Goal: Entertainment & Leisure: Consume media (video, audio)

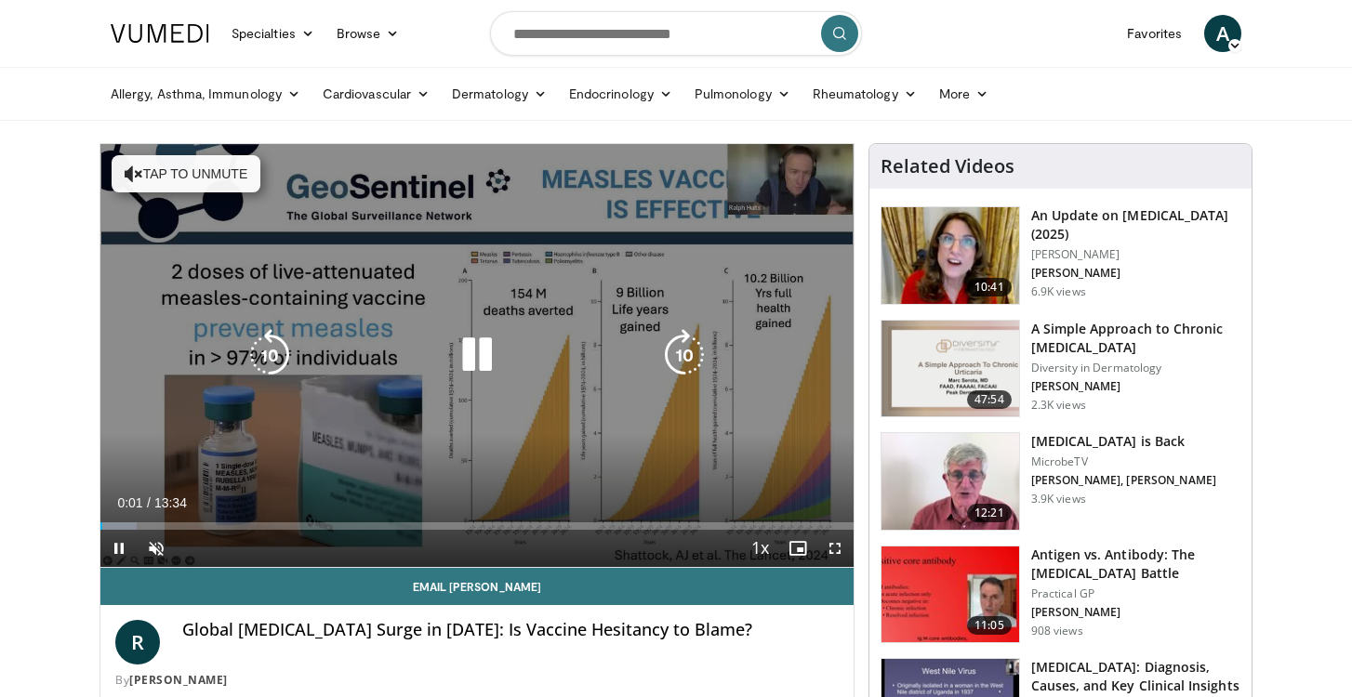
click at [215, 178] on button "Tap to unmute" at bounding box center [186, 173] width 149 height 37
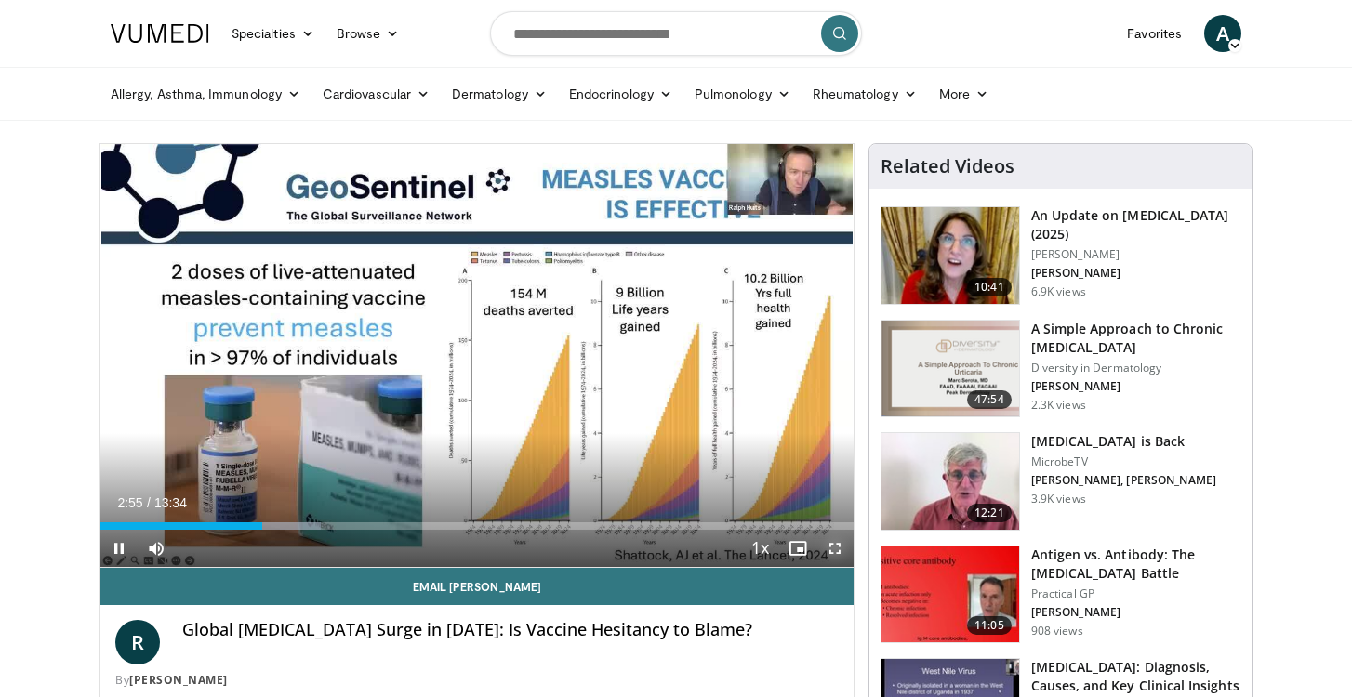
click at [836, 547] on span "Video Player" at bounding box center [834, 548] width 37 height 37
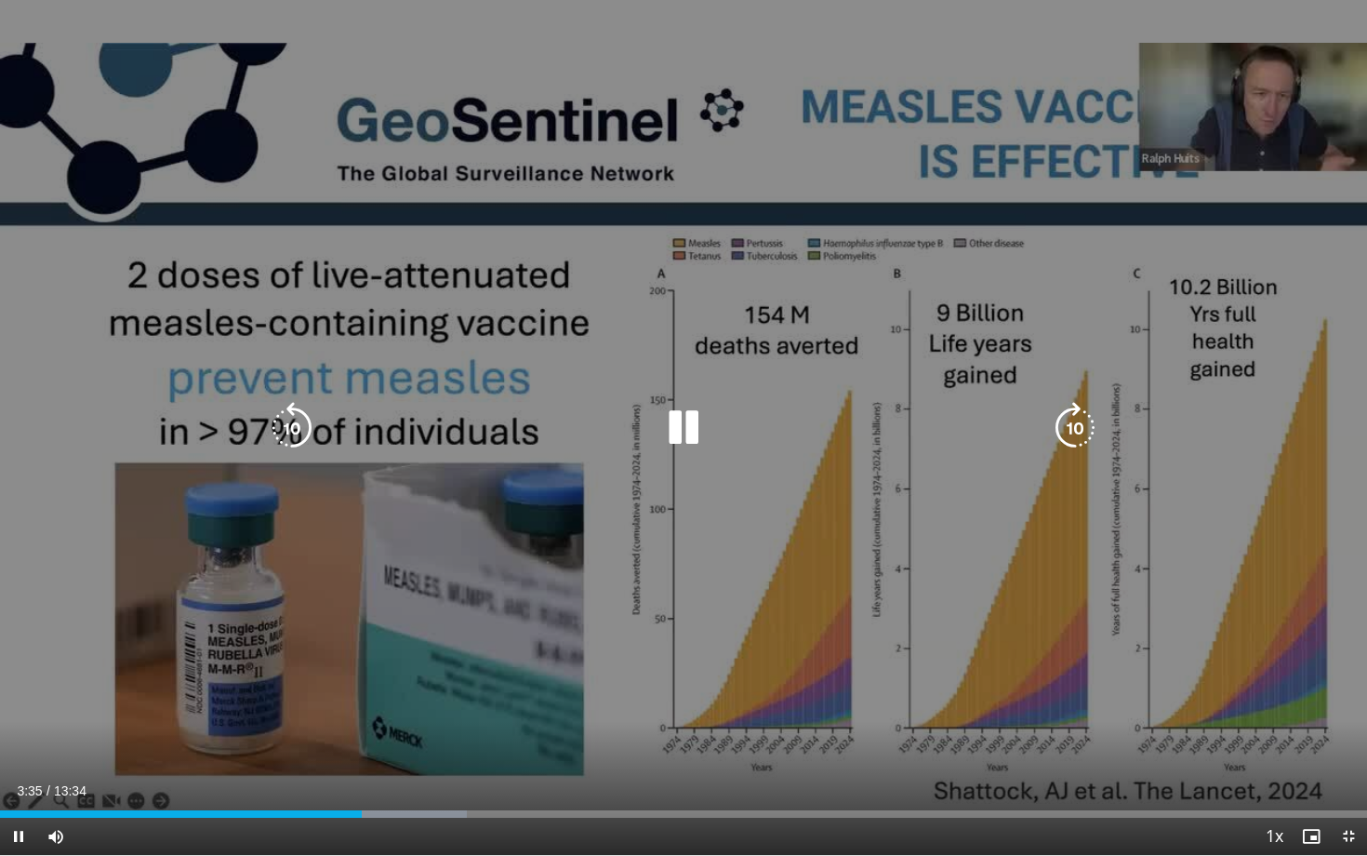
click at [1072, 427] on icon "Video Player" at bounding box center [1075, 428] width 52 height 52
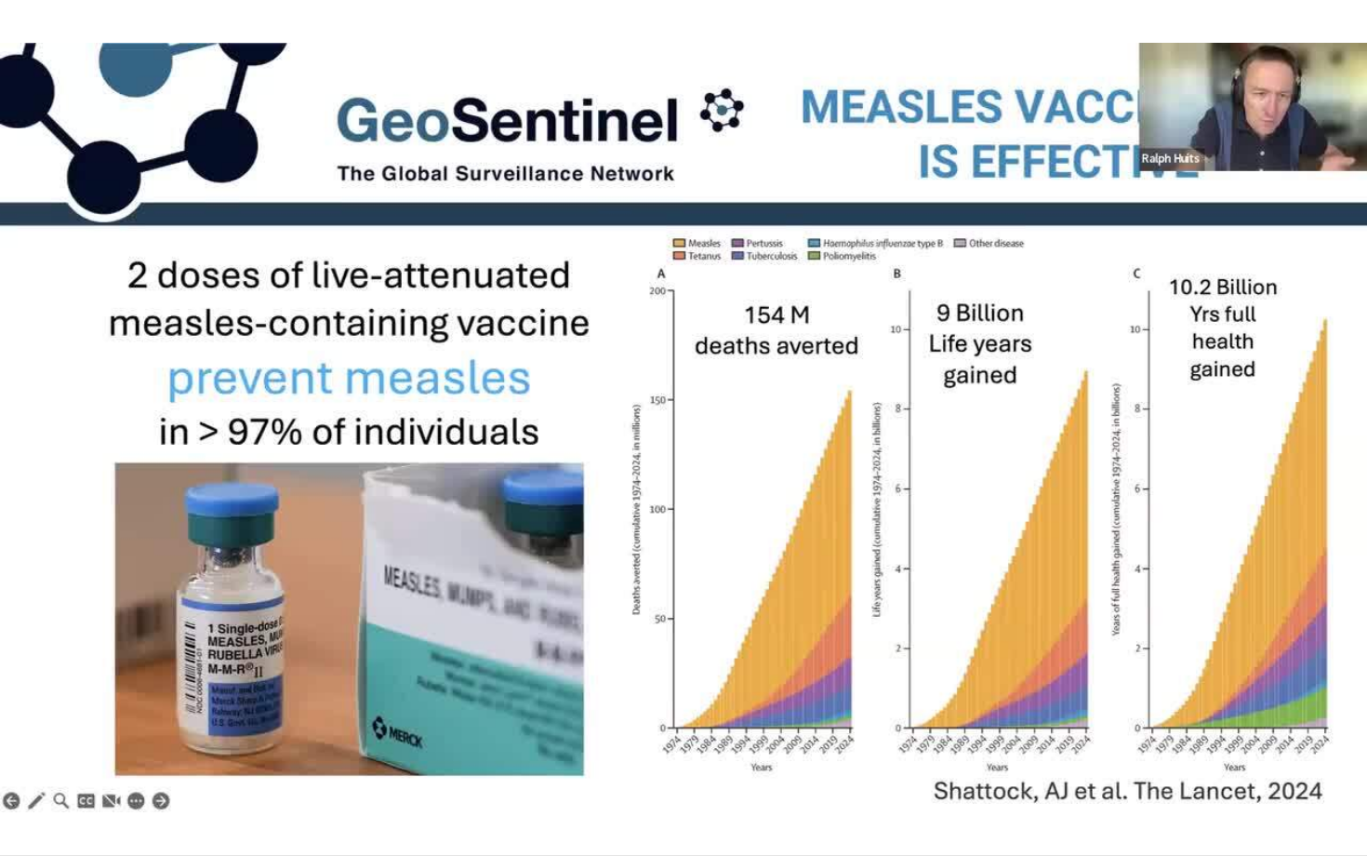
click at [1072, 427] on div "10 seconds Tap to unmute" at bounding box center [683, 427] width 1367 height 855
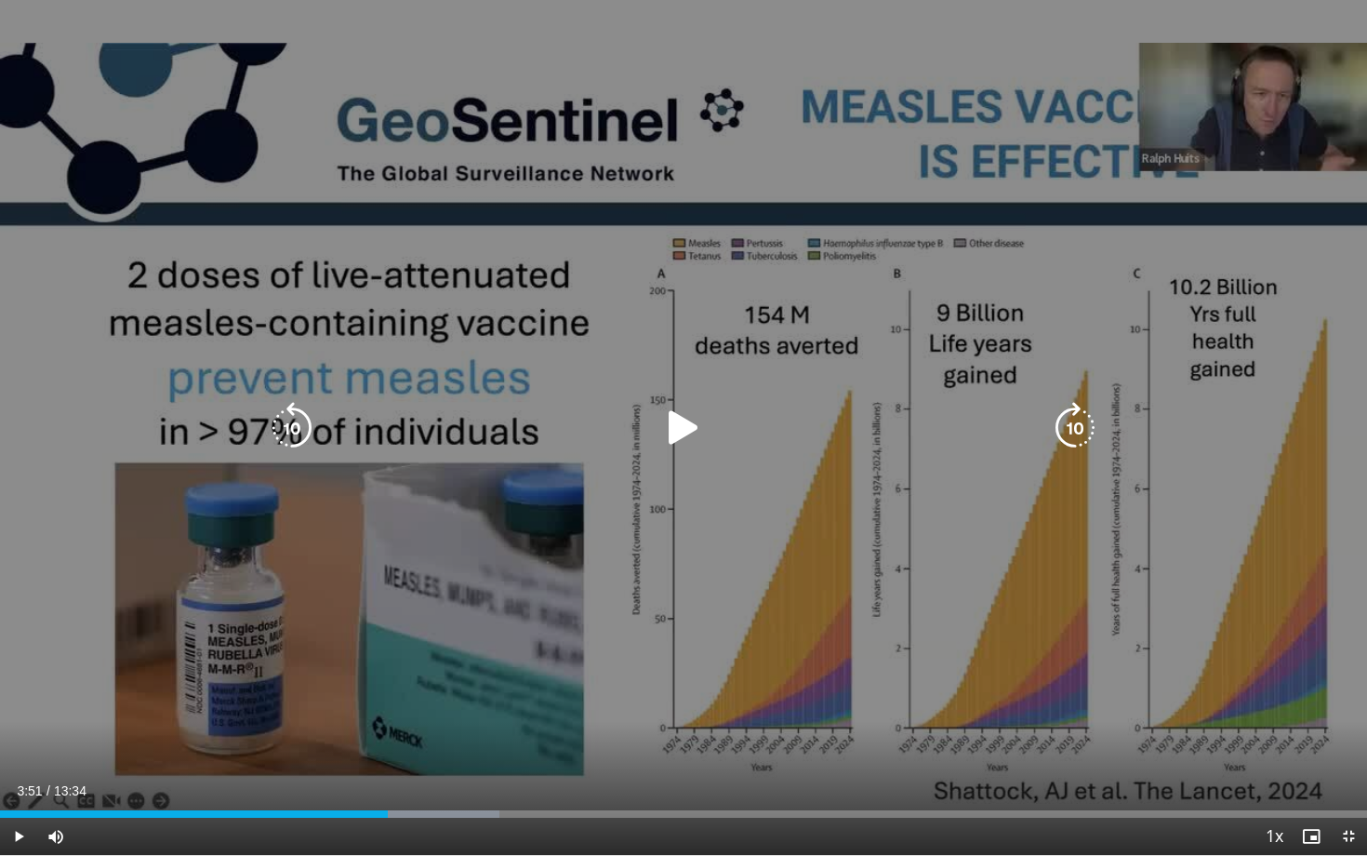
click at [1080, 420] on icon "Video Player" at bounding box center [1075, 428] width 52 height 52
click at [676, 419] on icon "Video Player" at bounding box center [683, 428] width 52 height 52
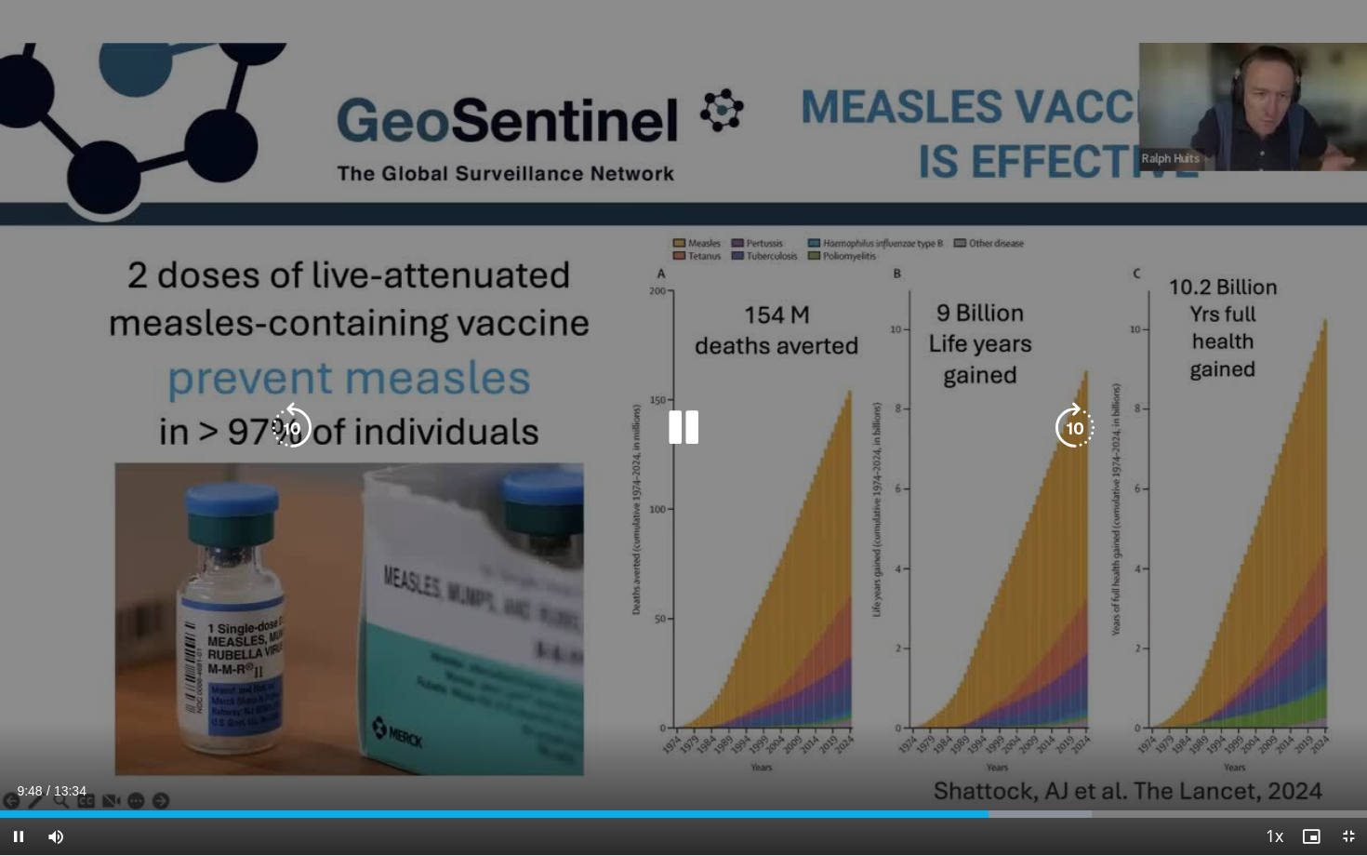
click at [1073, 425] on icon "Video Player" at bounding box center [1075, 428] width 52 height 52
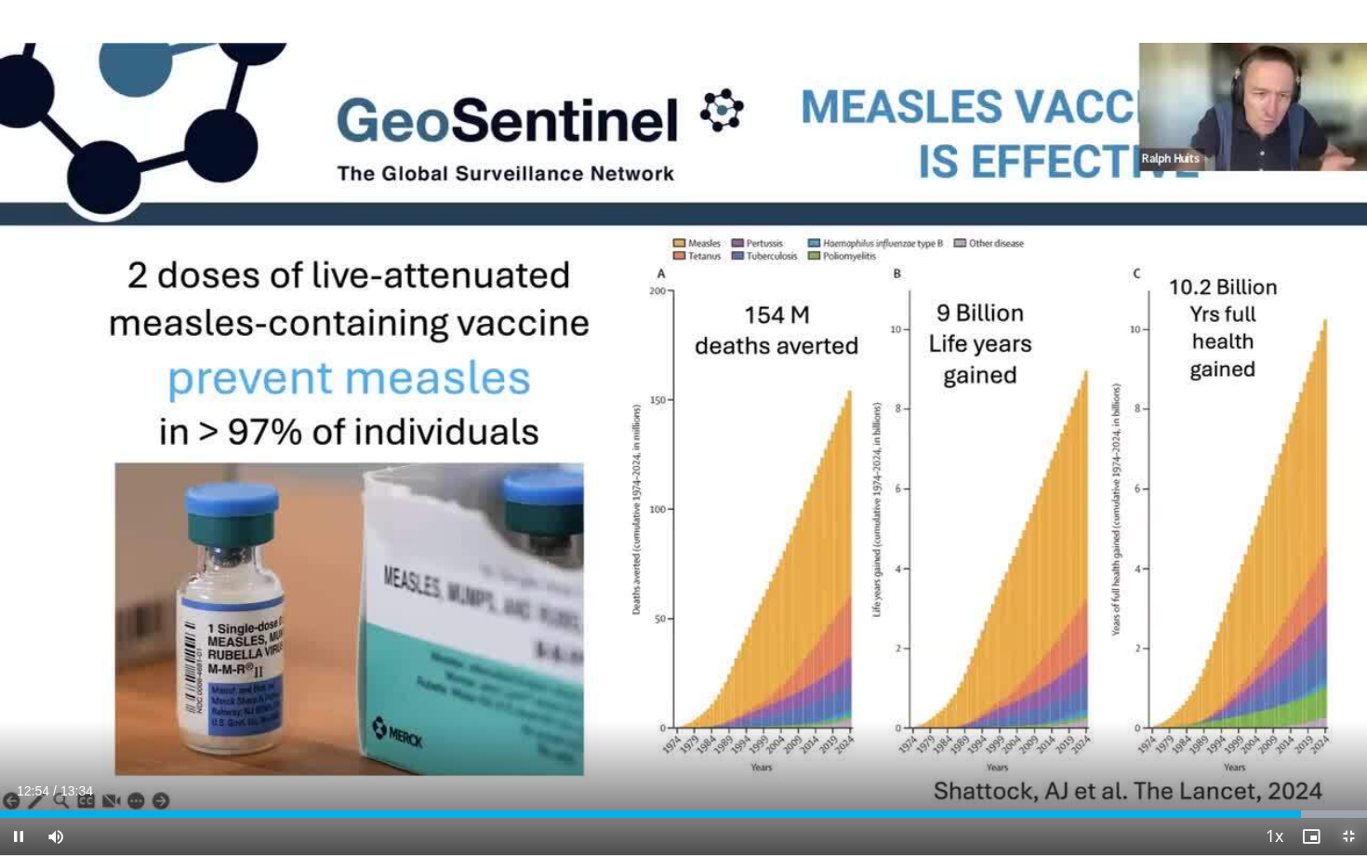
click at [1347, 696] on span "Video Player" at bounding box center [1348, 835] width 37 height 37
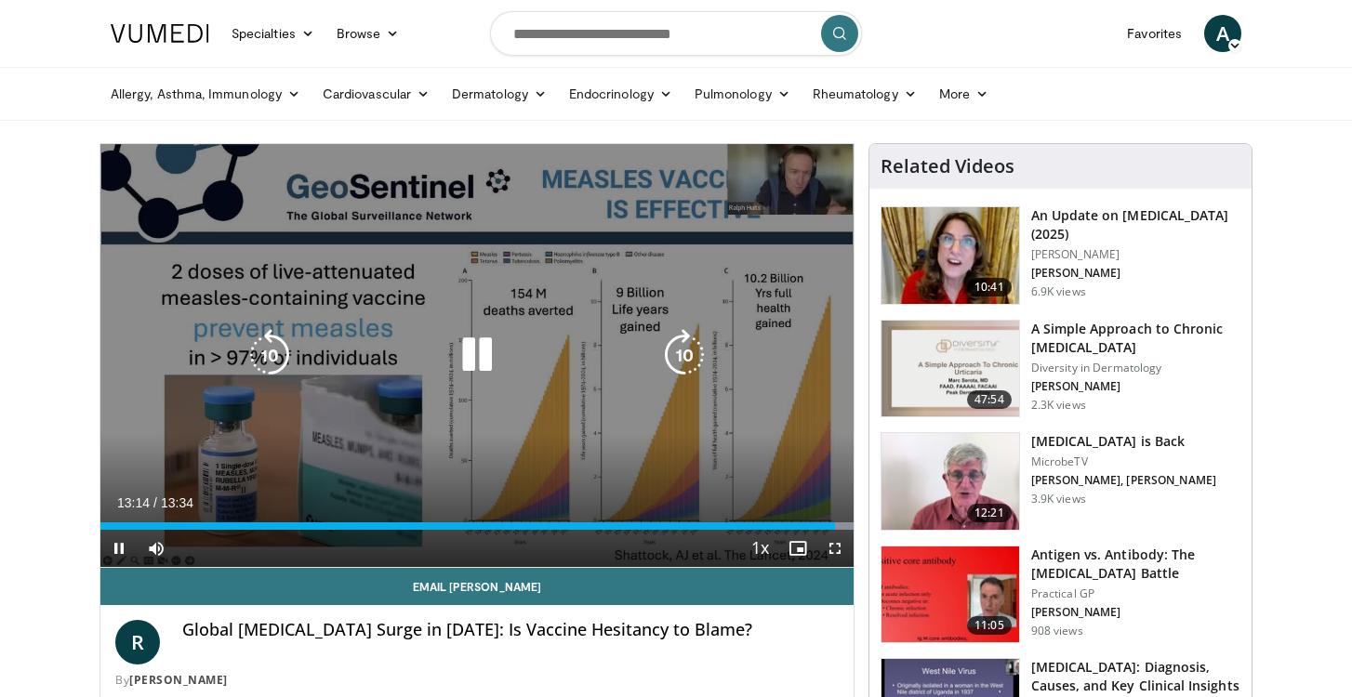
click at [472, 360] on icon "Video Player" at bounding box center [477, 355] width 52 height 52
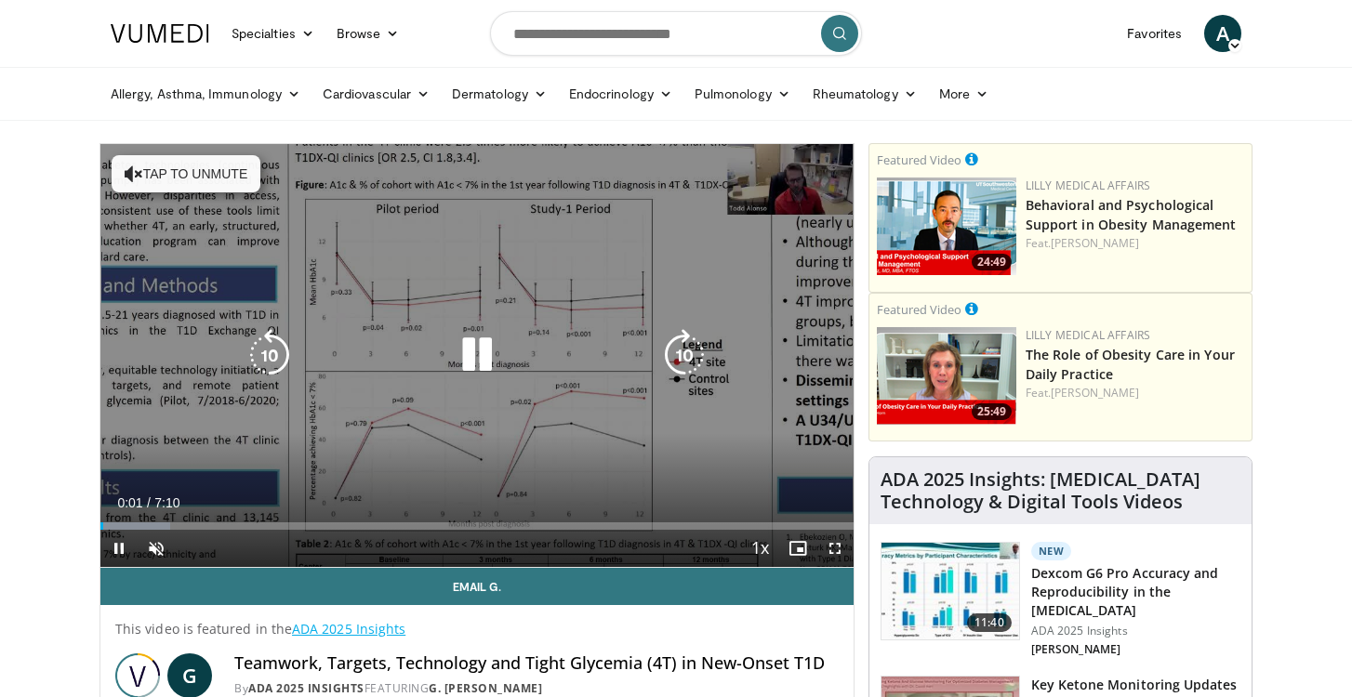
click at [231, 175] on button "Tap to unmute" at bounding box center [186, 173] width 149 height 37
click at [683, 355] on icon "Video Player" at bounding box center [684, 355] width 52 height 52
click at [686, 354] on icon "Video Player" at bounding box center [684, 355] width 52 height 52
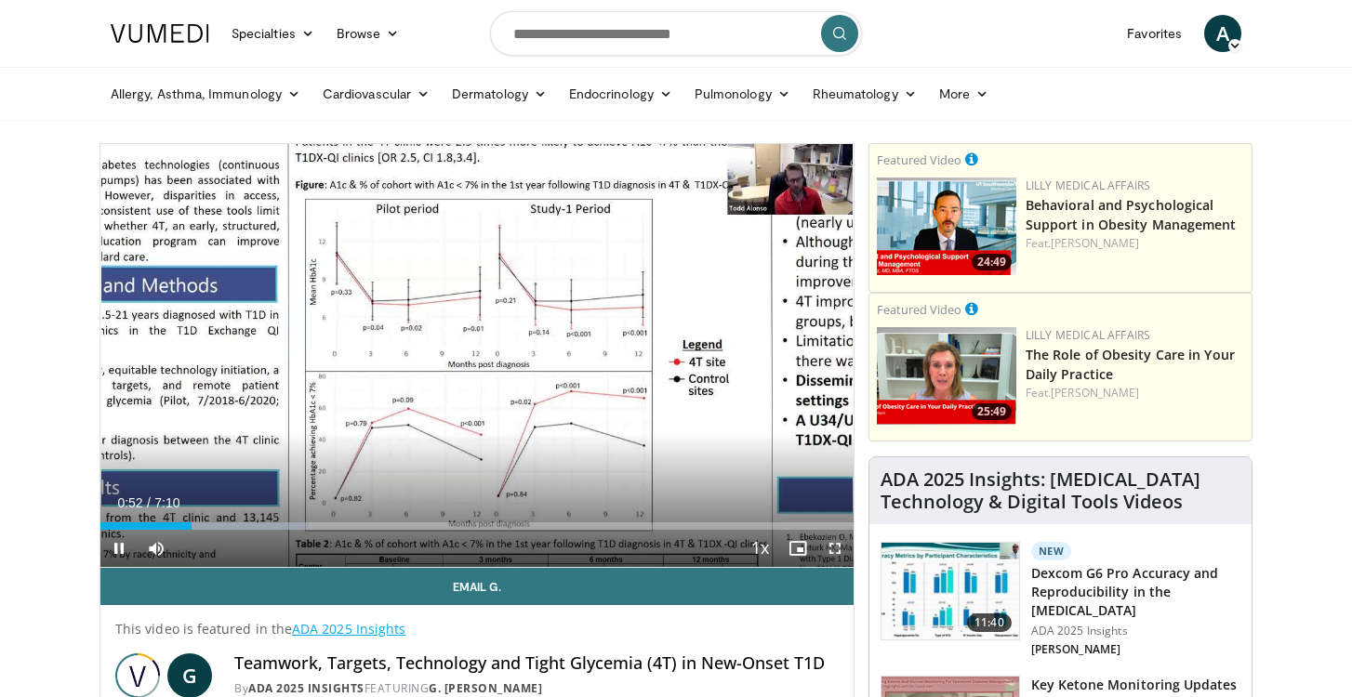
click at [836, 549] on span "Video Player" at bounding box center [834, 548] width 37 height 37
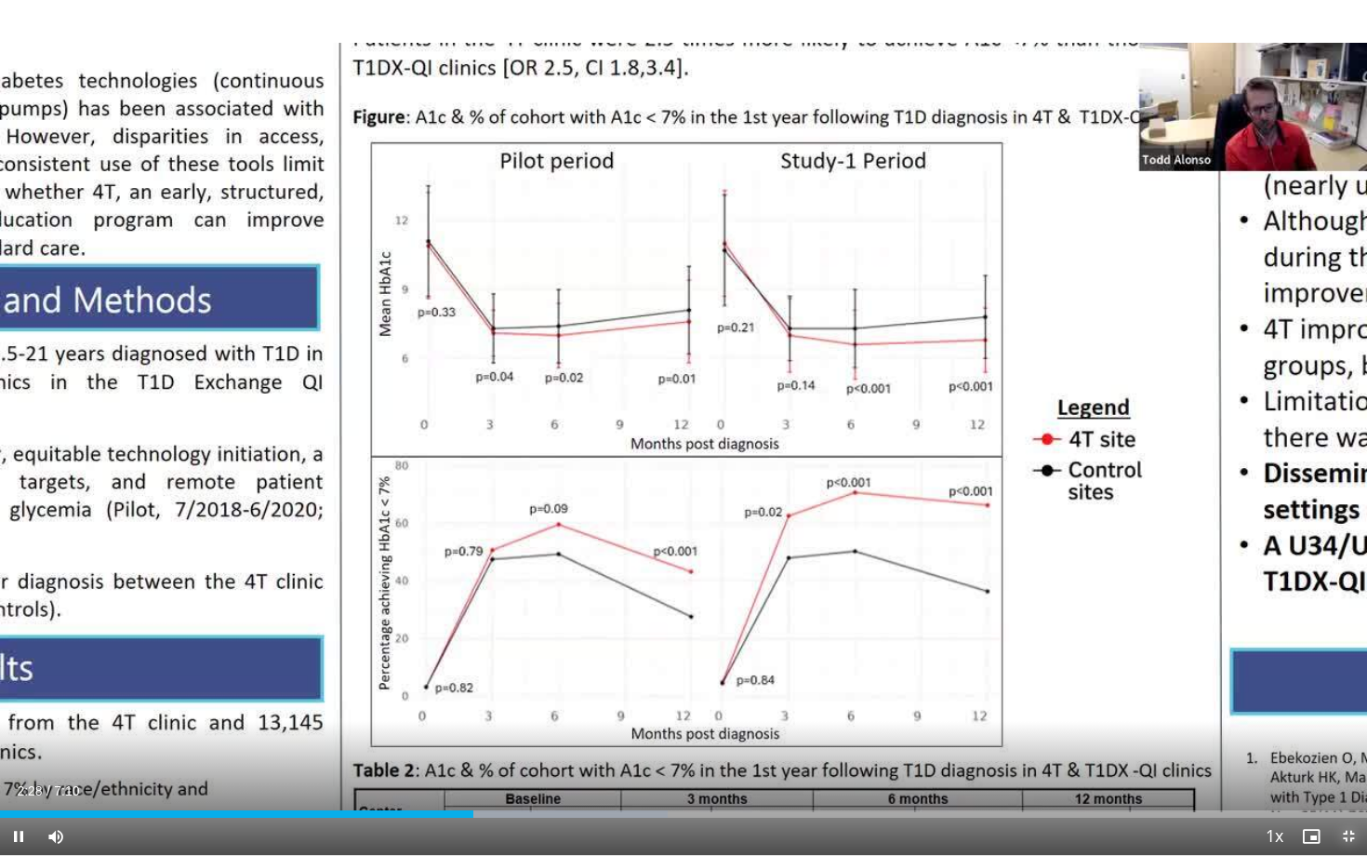
click at [1345, 696] on span "Video Player" at bounding box center [1348, 835] width 37 height 37
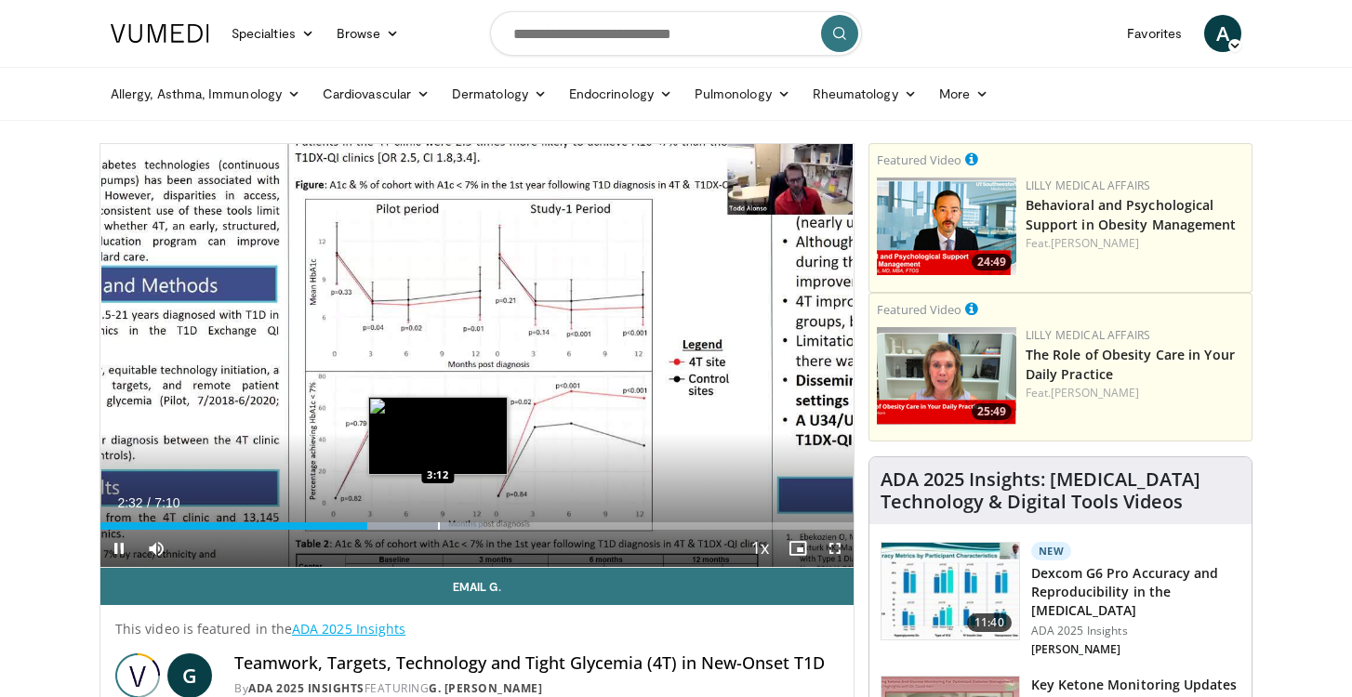
click at [438, 525] on div "Progress Bar" at bounding box center [439, 526] width 2 height 7
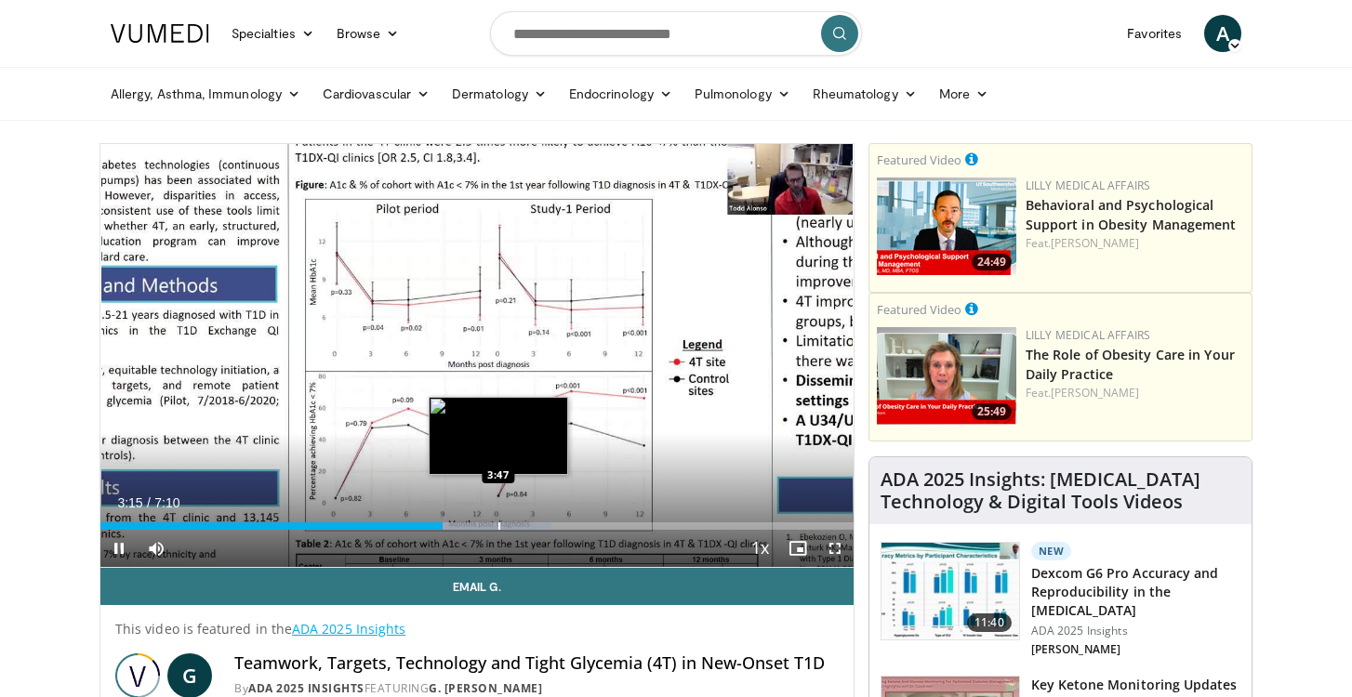
click at [498, 525] on div "Progress Bar" at bounding box center [499, 526] width 2 height 7
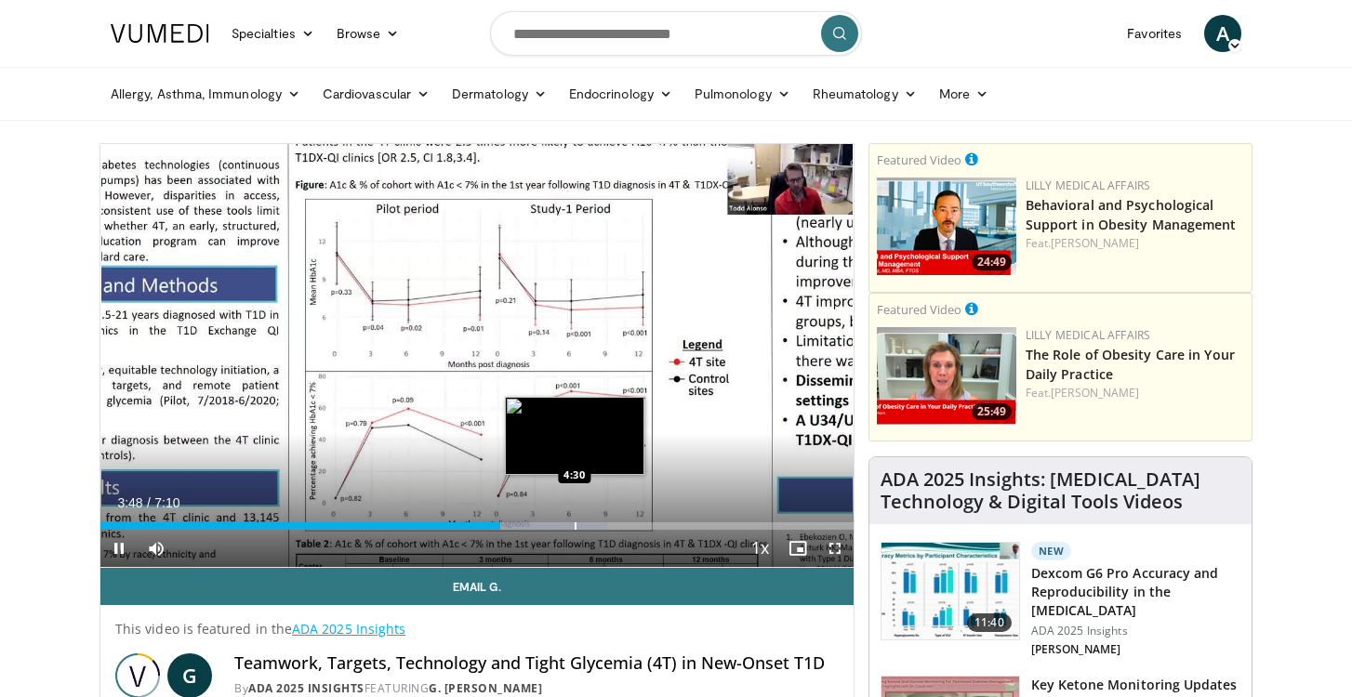
click at [575, 523] on div "10 seconds Tap to unmute" at bounding box center [476, 355] width 753 height 423
click at [575, 523] on div "Progress Bar" at bounding box center [576, 526] width 2 height 7
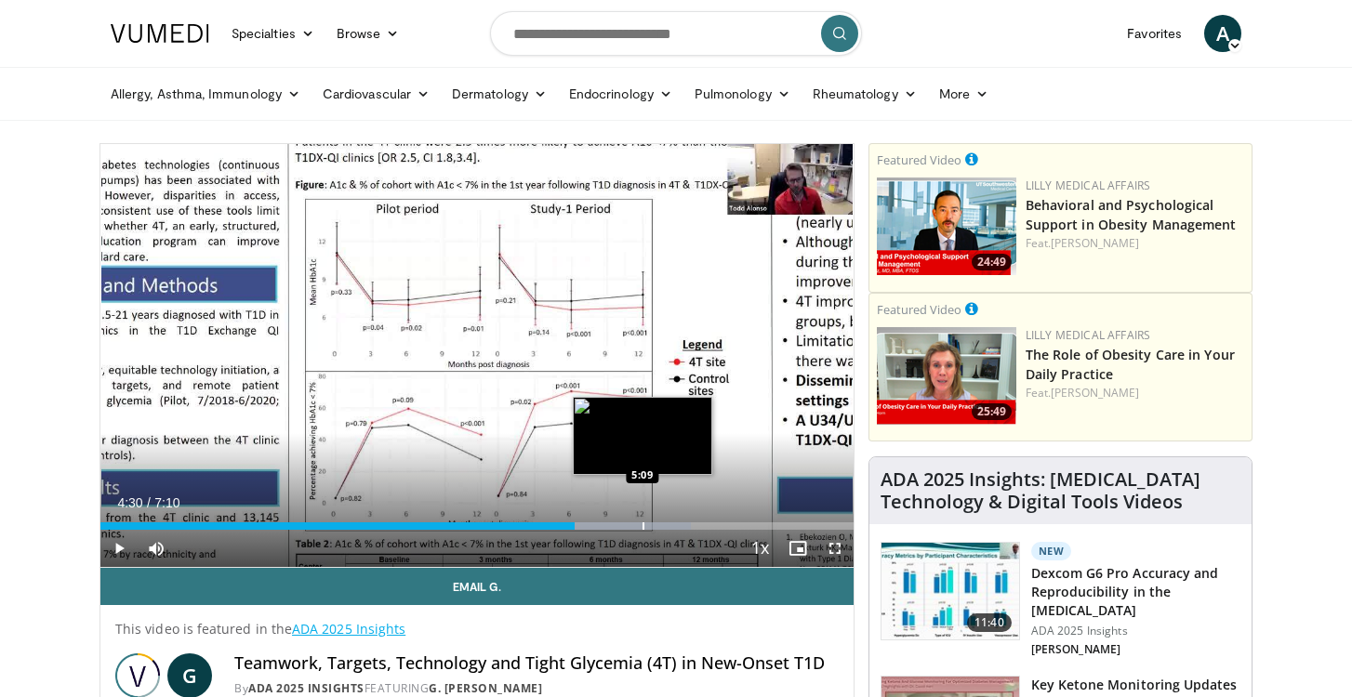
click at [643, 525] on div "Progress Bar" at bounding box center [644, 526] width 2 height 7
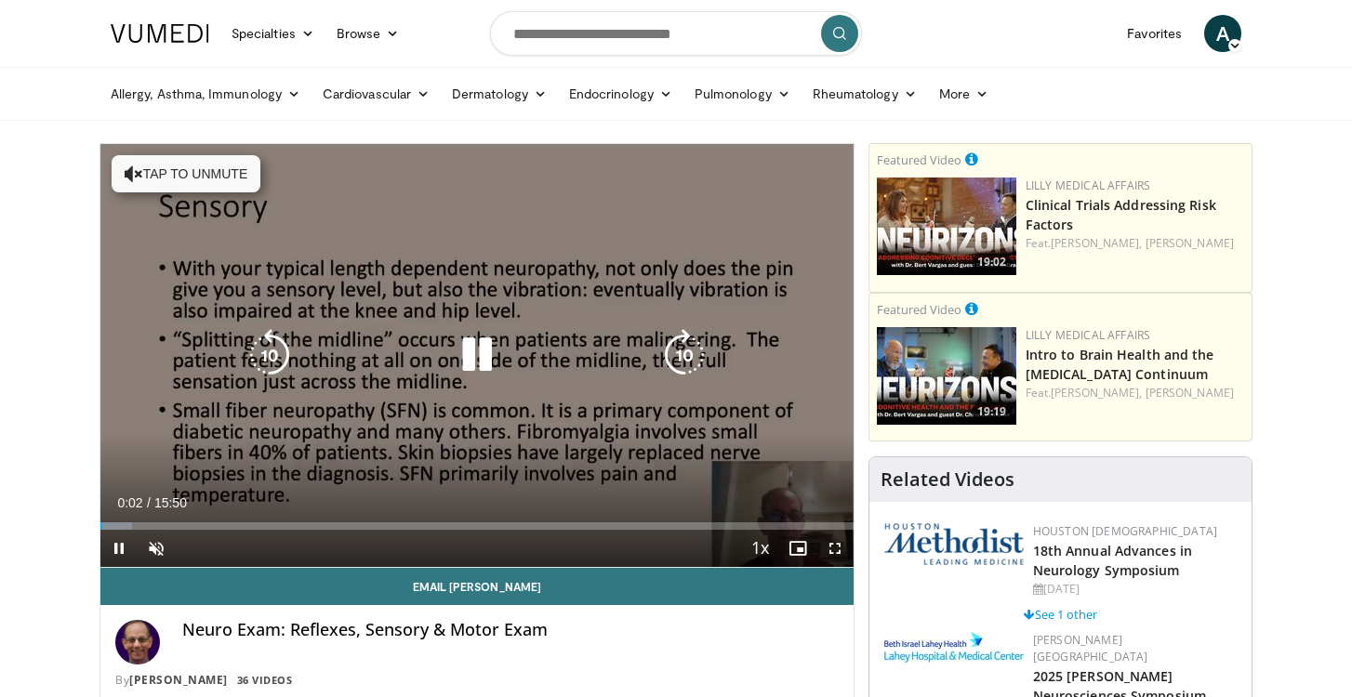
click at [202, 180] on button "Tap to unmute" at bounding box center [186, 173] width 149 height 37
click at [684, 358] on icon "Video Player" at bounding box center [684, 355] width 52 height 52
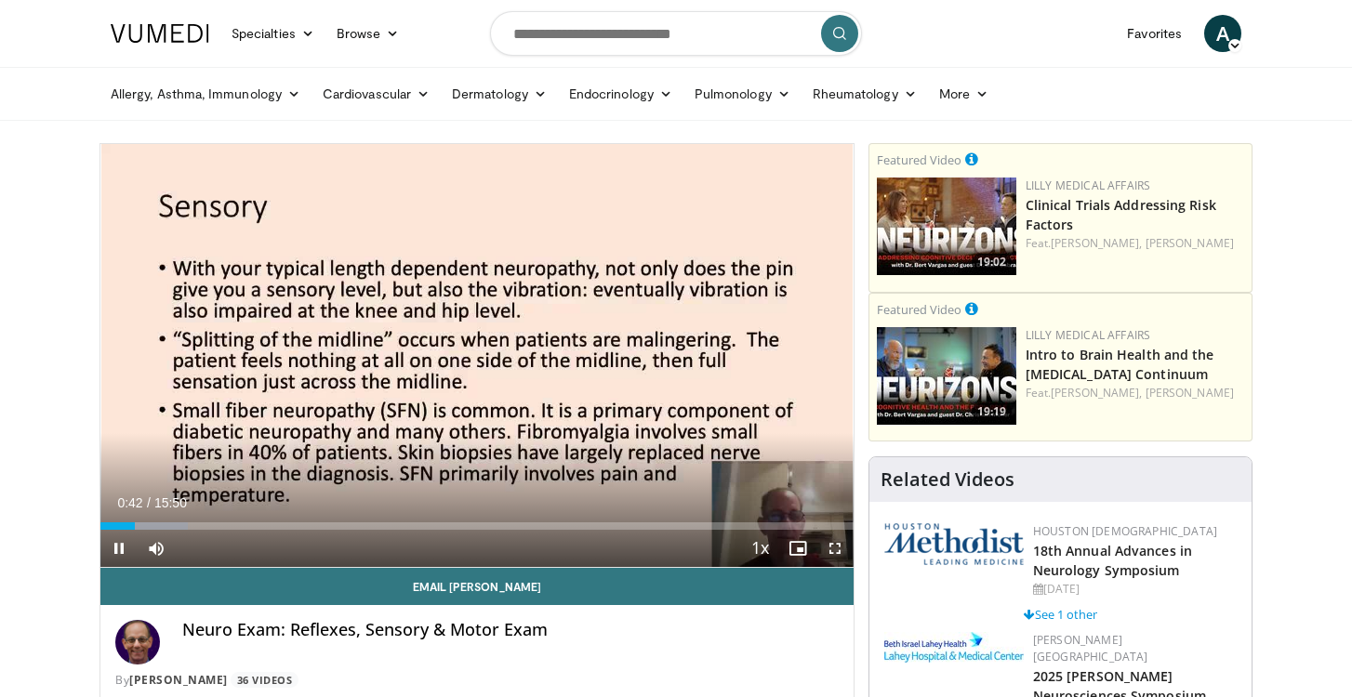
click at [832, 547] on span "Video Player" at bounding box center [834, 548] width 37 height 37
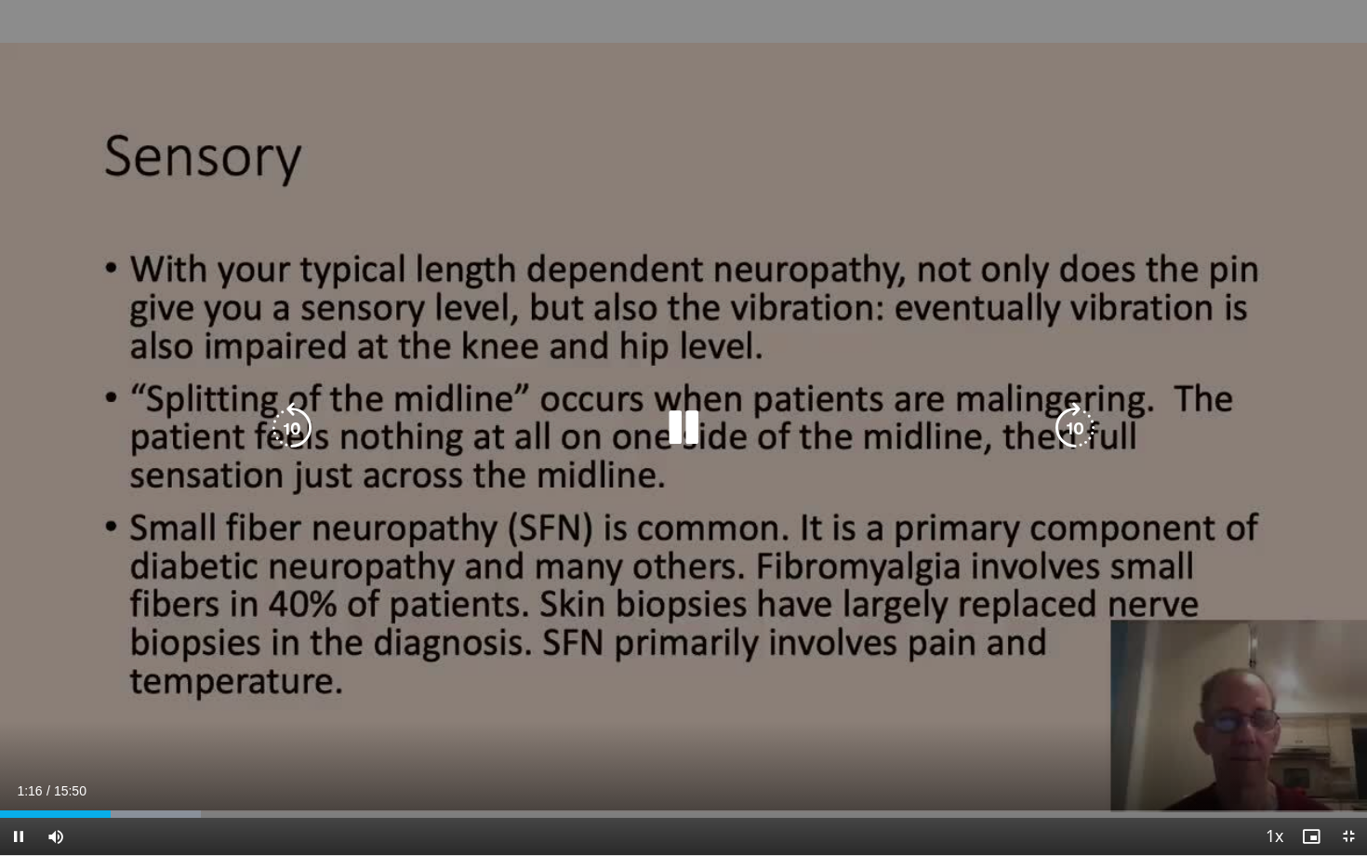
click at [1076, 428] on icon "Video Player" at bounding box center [1075, 428] width 52 height 52
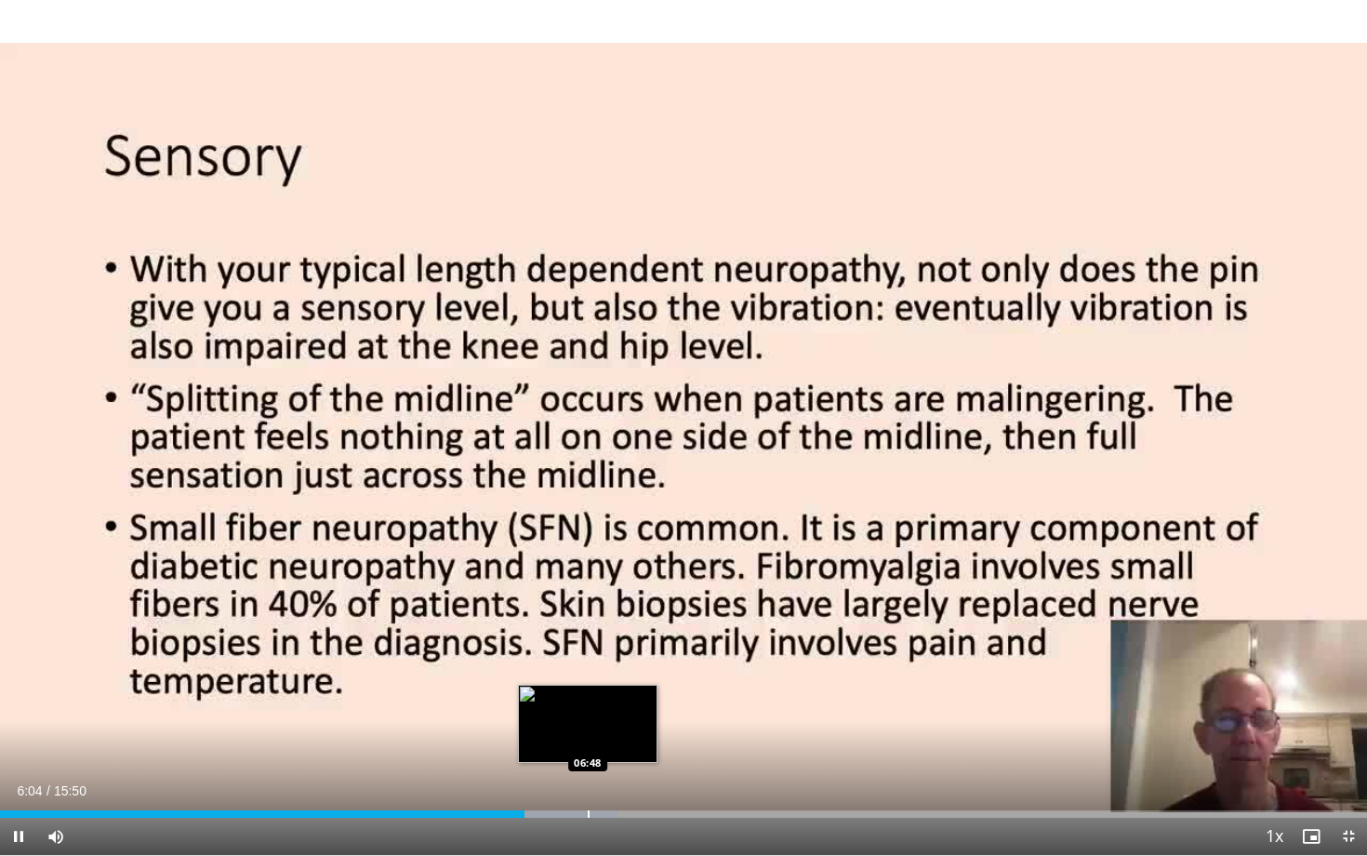
click at [588, 696] on div "Progress Bar" at bounding box center [589, 813] width 2 height 7
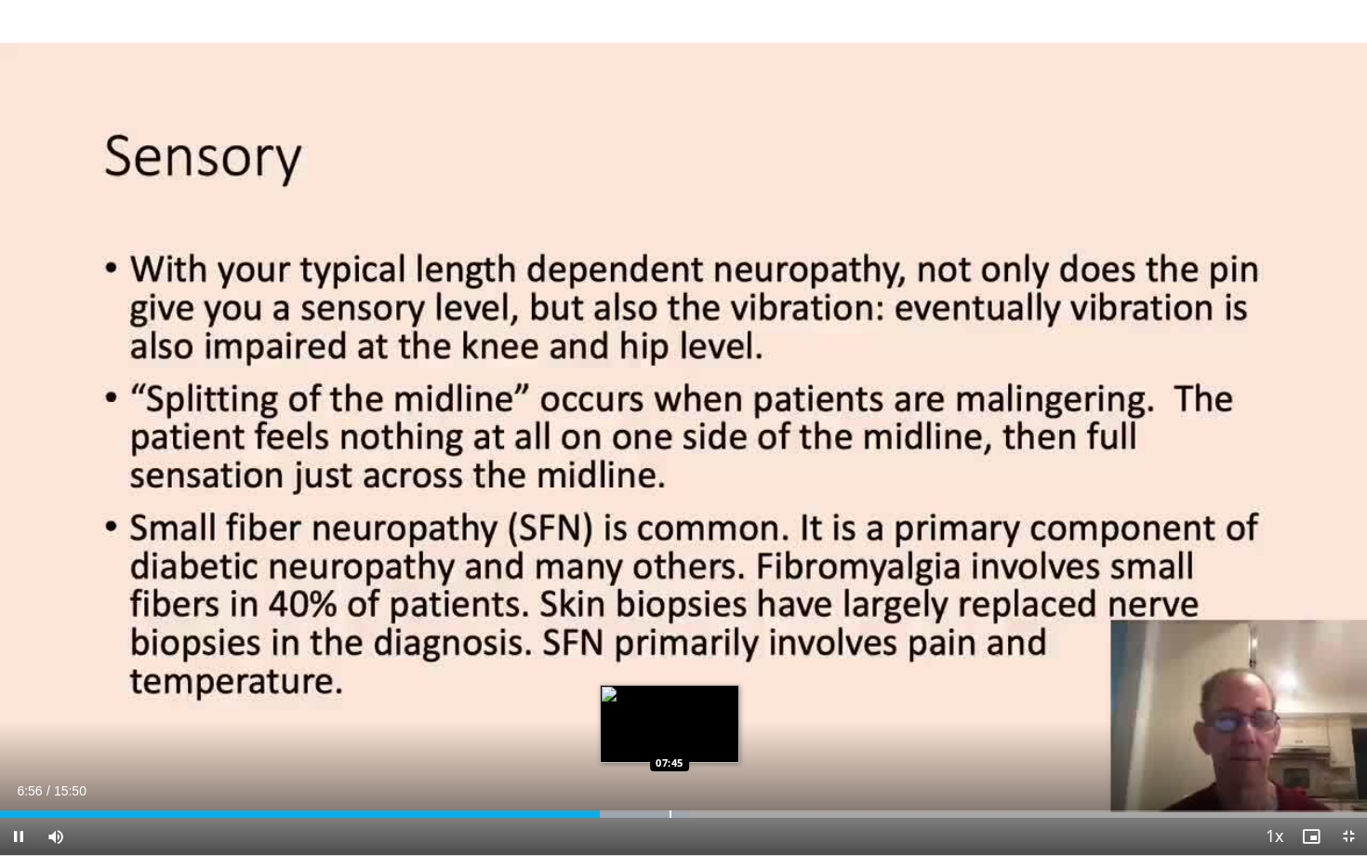
click at [670, 696] on div "Progress Bar" at bounding box center [671, 813] width 2 height 7
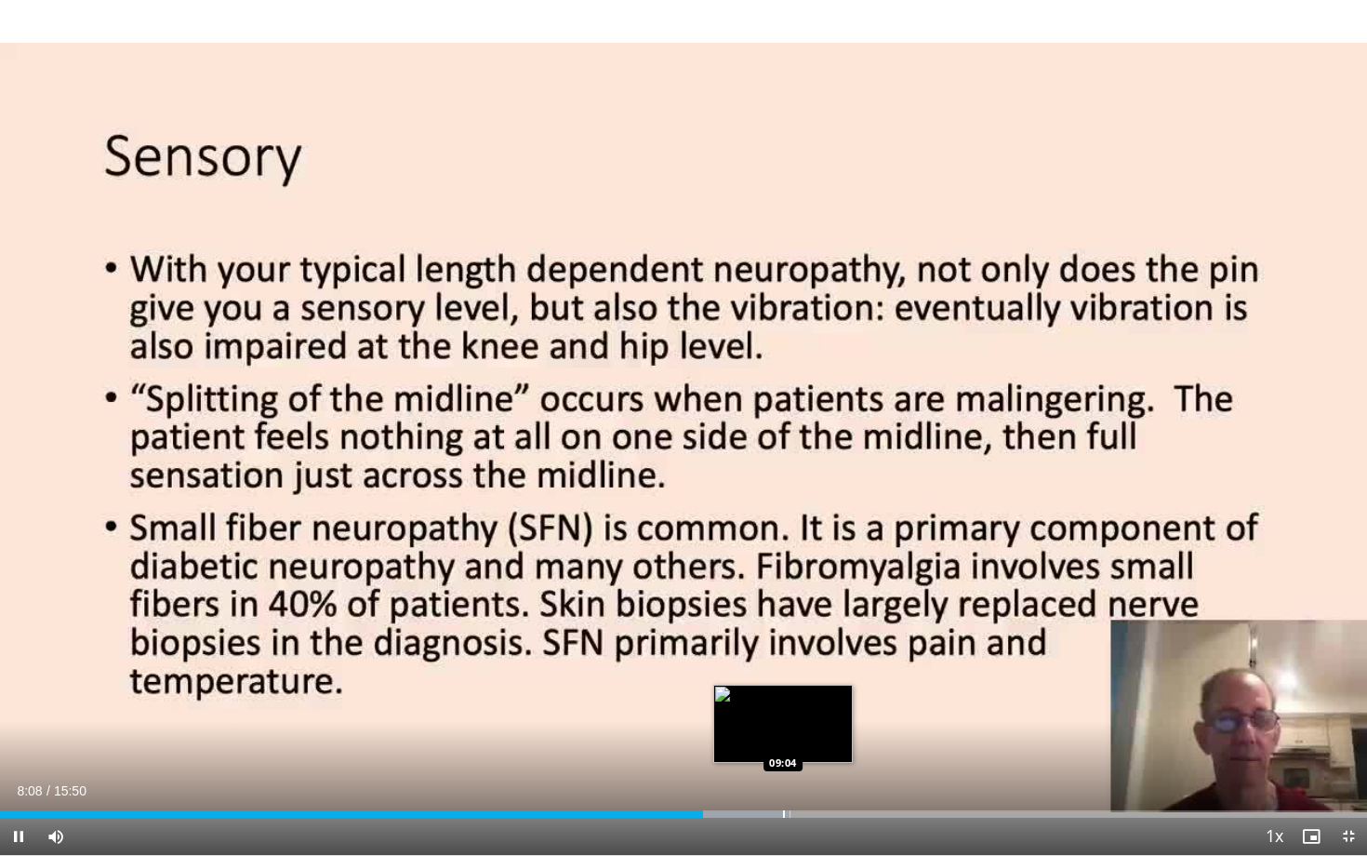
click at [783, 696] on div "Progress Bar" at bounding box center [784, 813] width 2 height 7
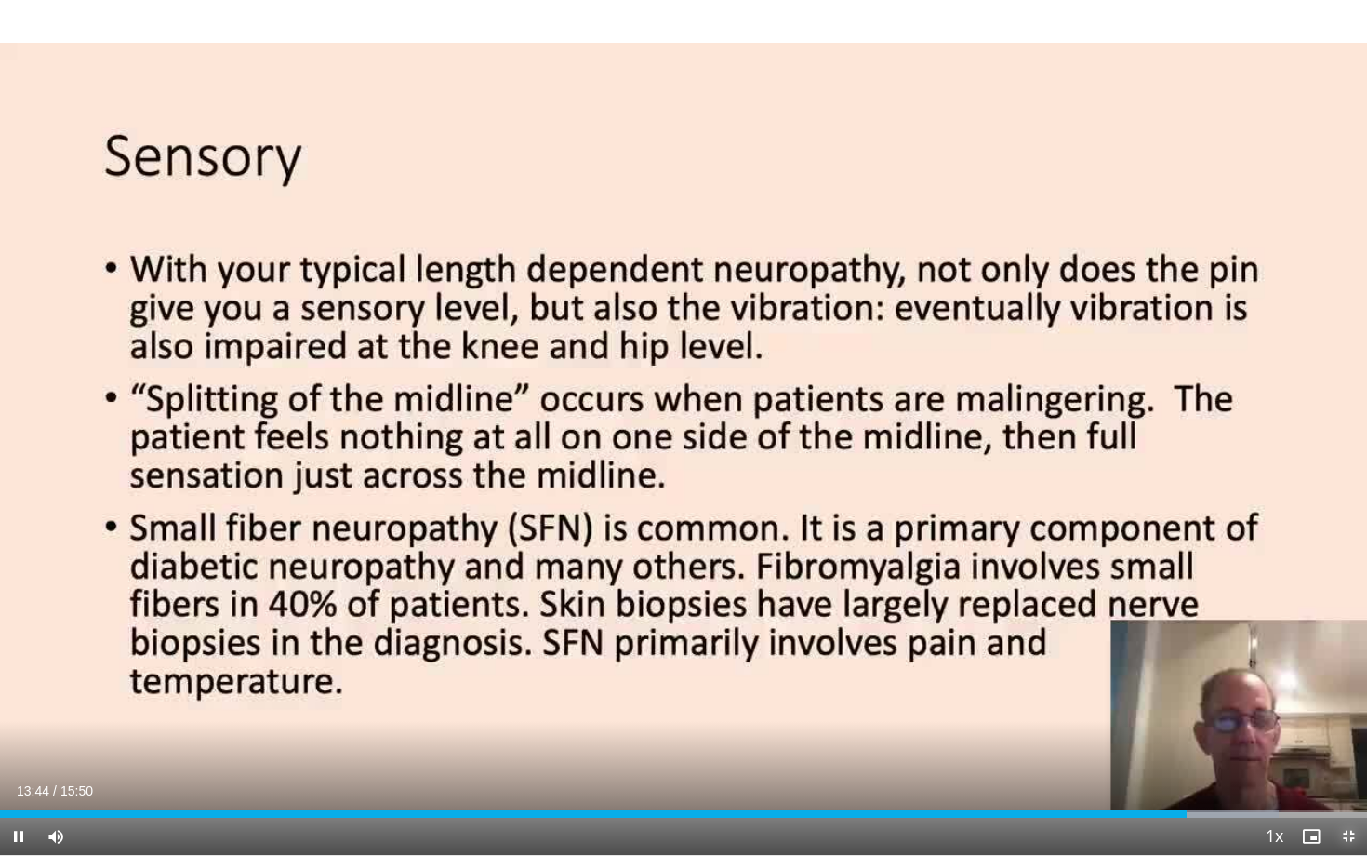
click at [1347, 696] on span "Video Player" at bounding box center [1348, 835] width 37 height 37
